Goal: Check status: Check status

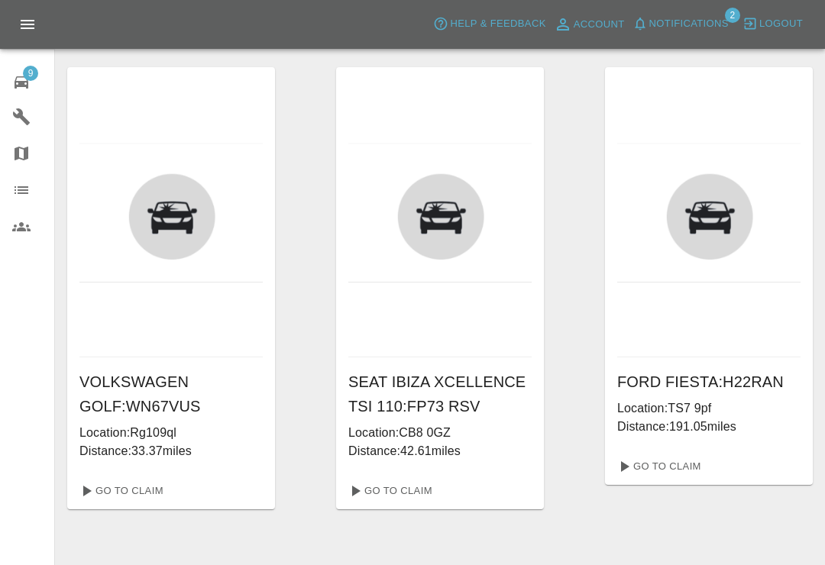
scroll to position [24, 0]
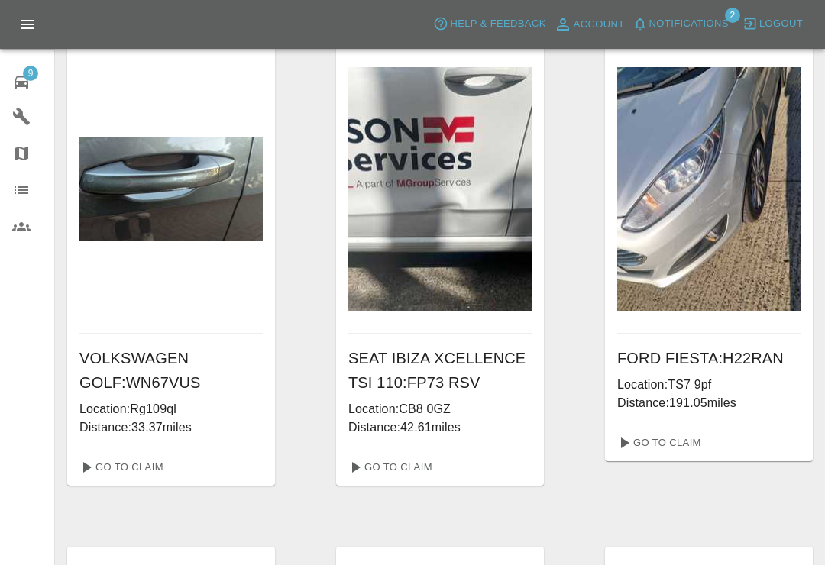
click at [25, 81] on icon at bounding box center [22, 82] width 14 height 12
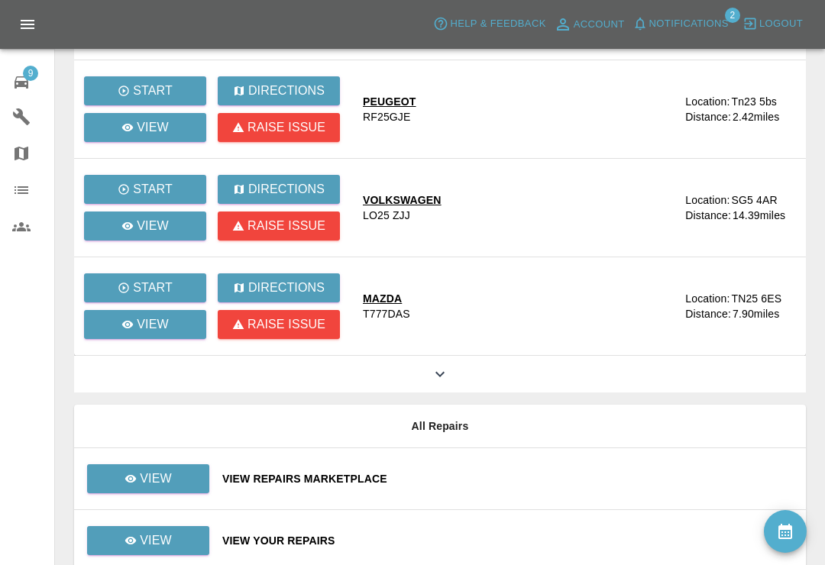
scroll to position [333, 0]
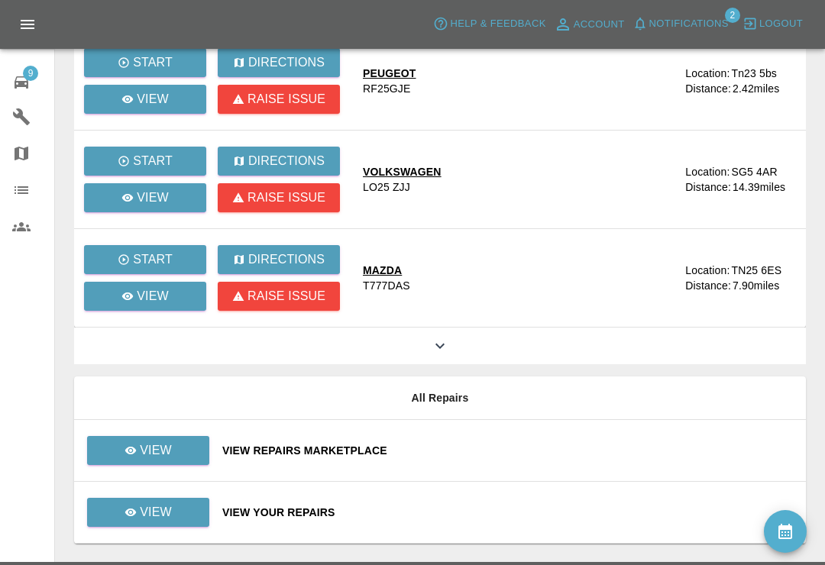
click at [447, 349] on icon at bounding box center [440, 346] width 18 height 18
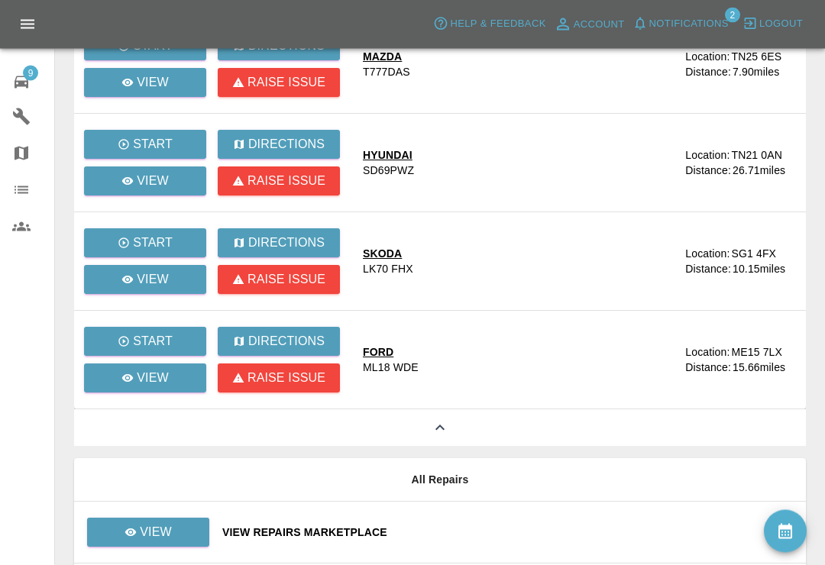
scroll to position [547, 0]
click at [169, 374] on link "View" at bounding box center [145, 377] width 122 height 29
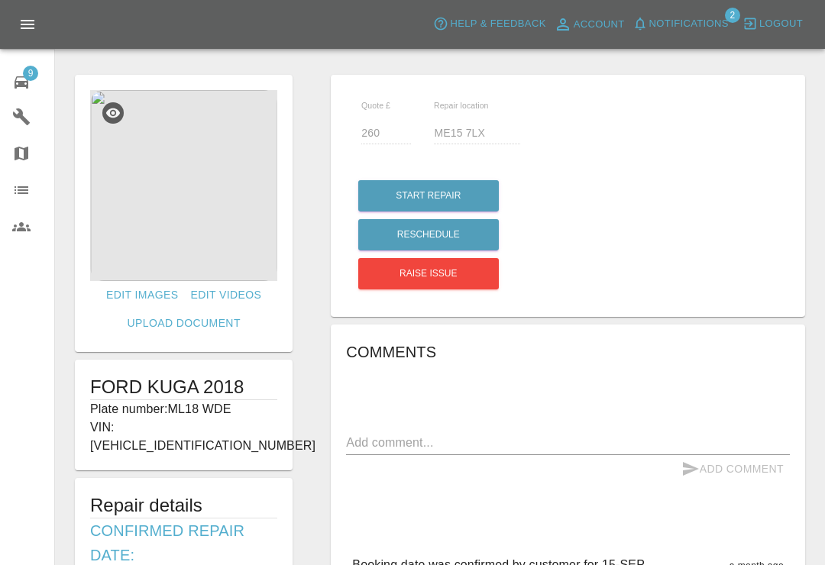
click at [241, 188] on img at bounding box center [183, 185] width 187 height 191
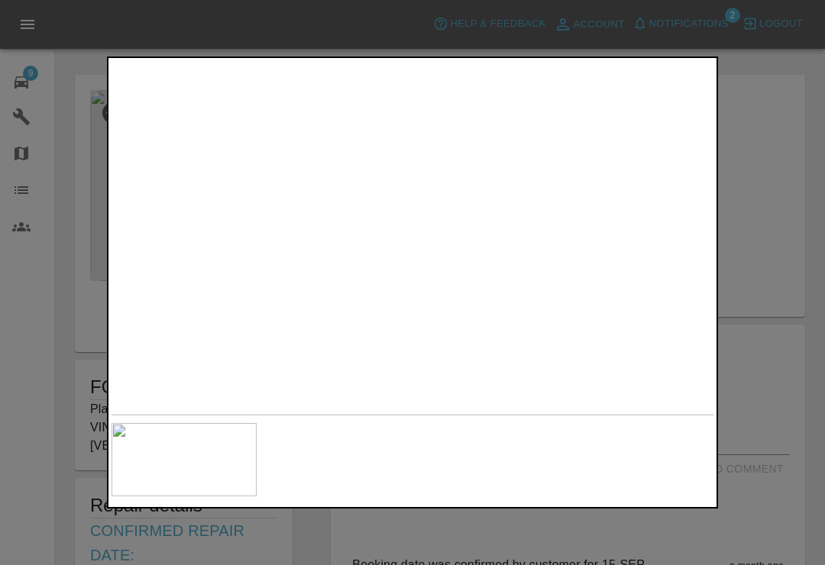
click at [823, 63] on div at bounding box center [412, 282] width 825 height 565
